Goal: Transaction & Acquisition: Purchase product/service

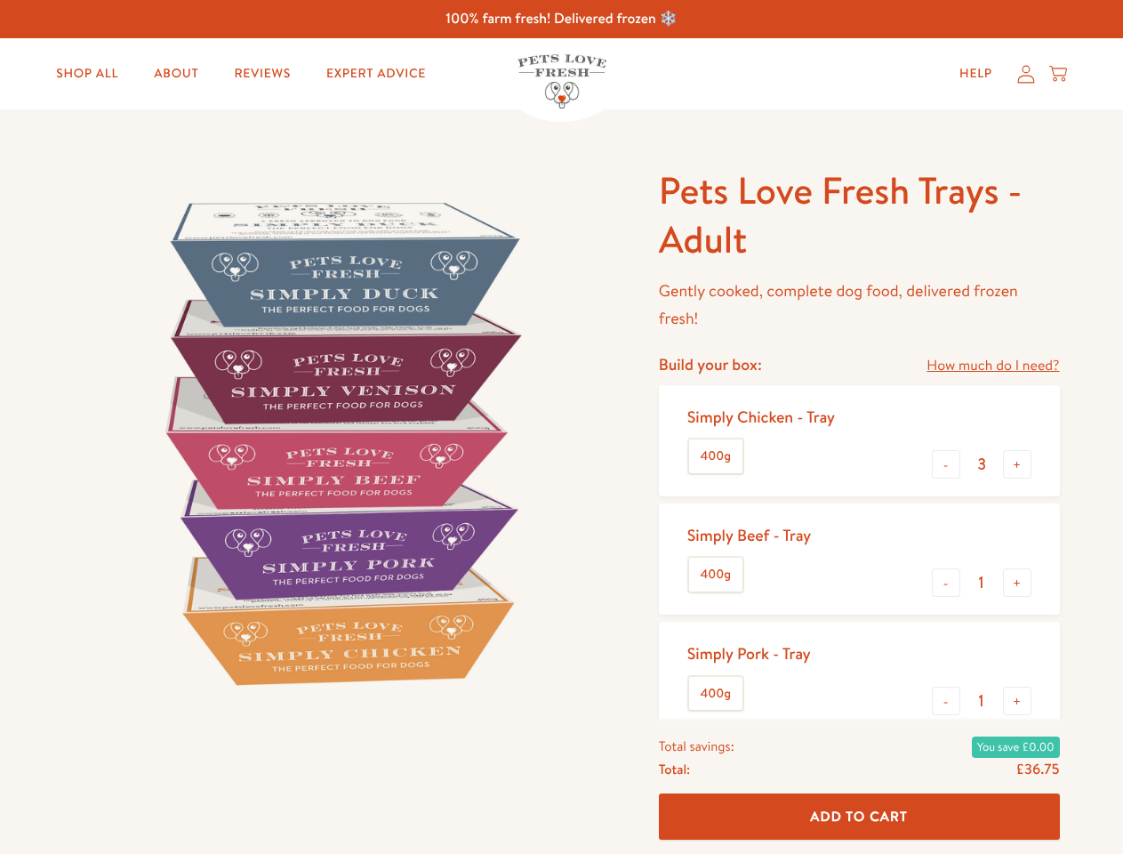
click at [561, 427] on img at bounding box center [340, 442] width 552 height 552
click at [992, 365] on link "How much do I need?" at bounding box center [993, 366] width 132 height 24
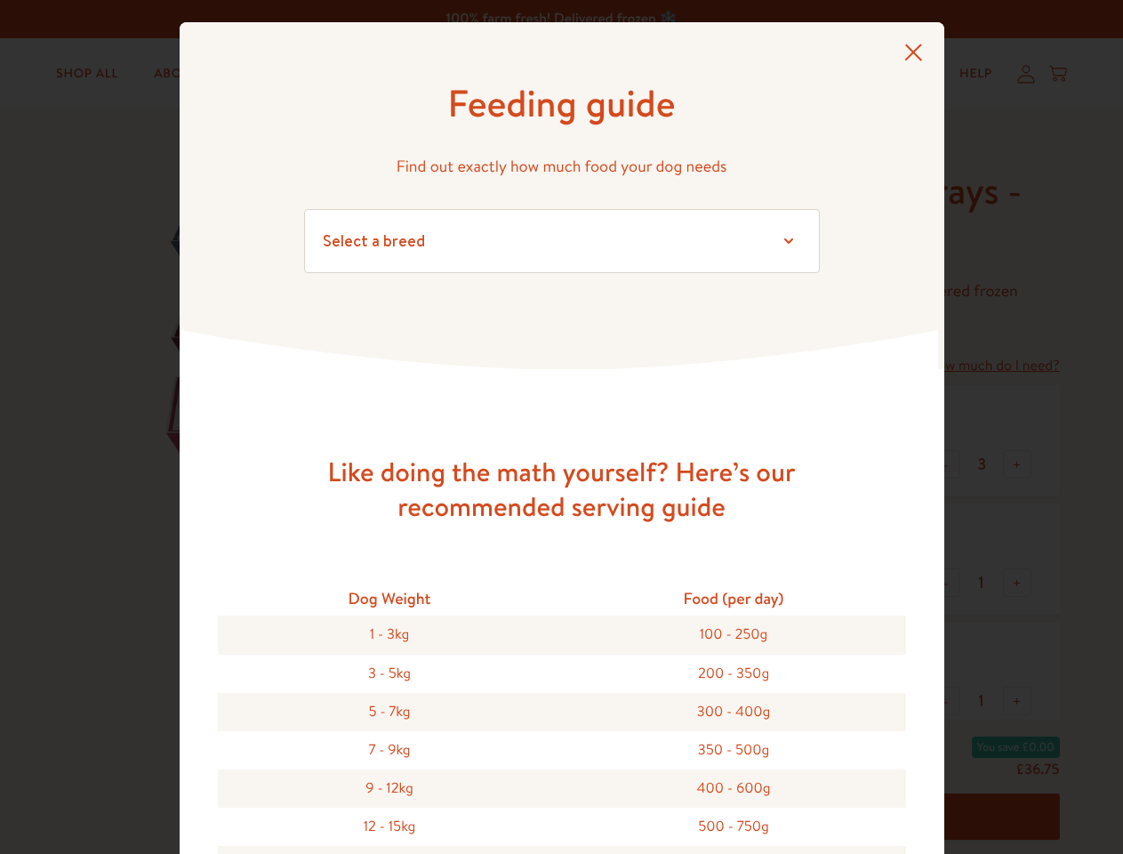
click at [946, 464] on div "Feeding guide Find out exactly how much food your dog needs Select a breed Affe…" at bounding box center [561, 427] width 1123 height 854
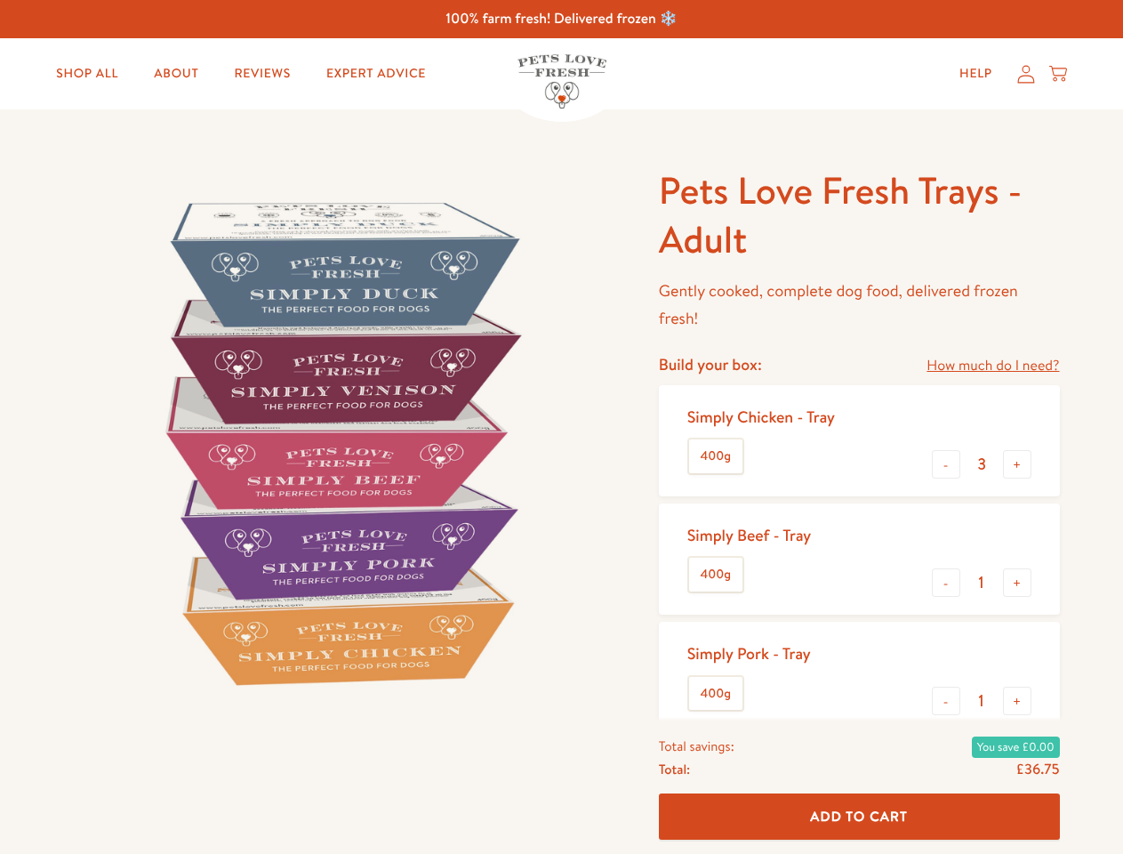
click at [1017, 464] on button "+" at bounding box center [1017, 464] width 28 height 28
type input "4"
click at [946, 582] on button "-" at bounding box center [946, 582] width 28 height 28
click at [1017, 582] on button "+" at bounding box center [1017, 582] width 28 height 28
type input "1"
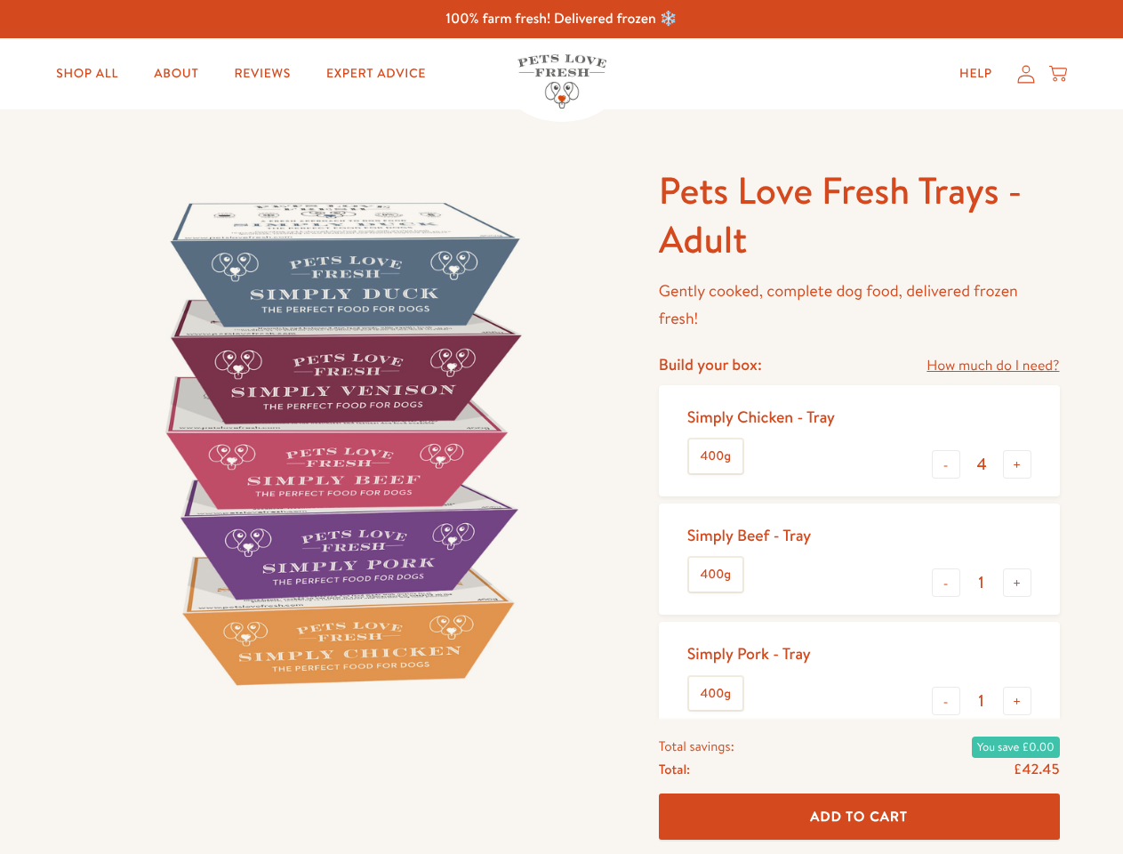
click at [946, 701] on button "-" at bounding box center [946, 700] width 28 height 28
click at [1017, 701] on button "+" at bounding box center [1017, 700] width 28 height 28
type input "1"
click at [859, 816] on span "Add To Cart" at bounding box center [859, 816] width 98 height 19
